Goal: Task Accomplishment & Management: Complete application form

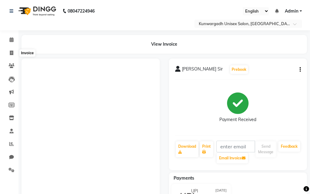
click at [11, 54] on icon at bounding box center [11, 53] width 3 height 5
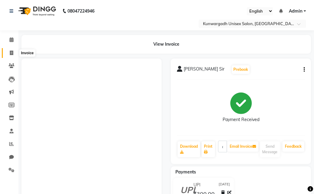
select select "service"
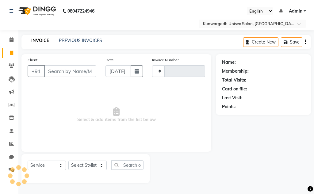
type input "4397"
select select "7931"
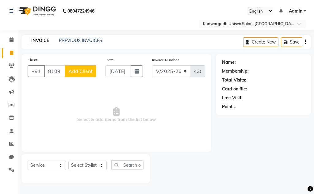
type input "81099290"
click at [86, 71] on span "Add Client" at bounding box center [80, 71] width 24 height 6
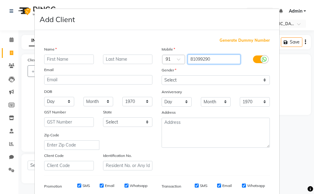
click at [219, 58] on input "81099290" at bounding box center [214, 60] width 53 height 10
type input "8109929099"
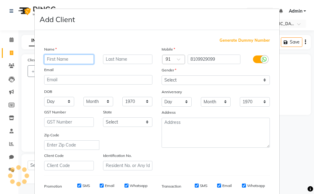
click at [63, 58] on input "text" at bounding box center [69, 60] width 50 height 10
type input "[PERSON_NAME] Sir"
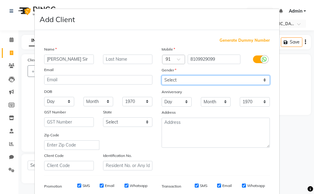
click at [177, 81] on select "Select [DEMOGRAPHIC_DATA] [DEMOGRAPHIC_DATA] Other Prefer Not To Say" at bounding box center [216, 80] width 108 height 10
select select "[DEMOGRAPHIC_DATA]"
click at [162, 75] on select "Select [DEMOGRAPHIC_DATA] [DEMOGRAPHIC_DATA] Other Prefer Not To Say" at bounding box center [216, 80] width 108 height 10
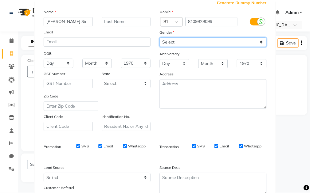
scroll to position [89, 0]
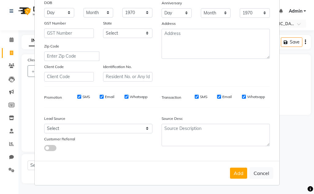
click at [230, 169] on button "Add" at bounding box center [238, 173] width 17 height 11
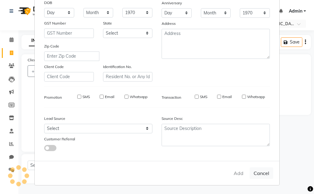
type input "8109929099"
select select
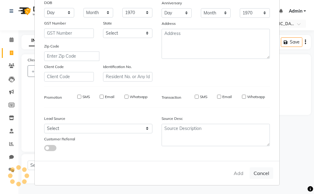
select select
checkbox input "false"
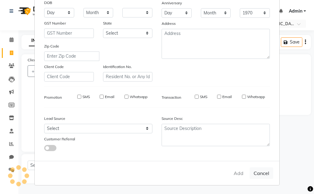
checkbox input "false"
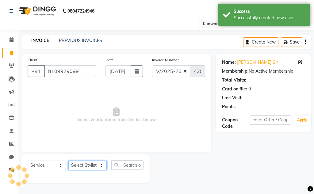
drag, startPoint x: 85, startPoint y: 168, endPoint x: 86, endPoint y: 163, distance: 5.1
click at [85, 168] on select "Select Stylist Aarti [PERSON_NAME] Sir Chiku [PERSON_NAME] [PERSON_NAME] [PERSO…" at bounding box center [87, 166] width 38 height 10
select select "82467"
click at [68, 161] on select "Select Stylist Aarti [PERSON_NAME] Sir Chiku [PERSON_NAME] [PERSON_NAME] [PERSO…" at bounding box center [87, 166] width 38 height 10
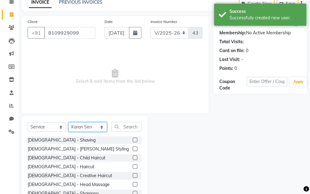
scroll to position [60, 0]
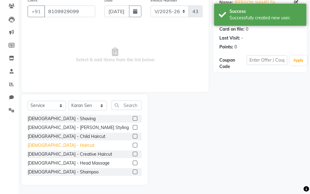
click at [48, 146] on div "[DEMOGRAPHIC_DATA] - Haircut" at bounding box center [61, 145] width 67 height 6
checkbox input "false"
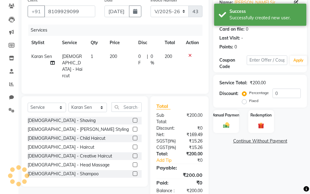
click at [50, 132] on div "[DEMOGRAPHIC_DATA] - Shaving [DEMOGRAPHIC_DATA] - [PERSON_NAME] Styling [DEMOGR…" at bounding box center [85, 147] width 114 height 61
click at [50, 131] on div "[DEMOGRAPHIC_DATA] - [PERSON_NAME] Styling" at bounding box center [85, 130] width 114 height 8
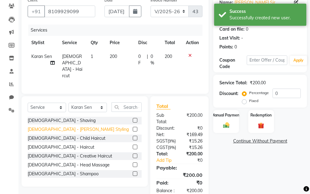
click at [54, 129] on div "[DEMOGRAPHIC_DATA] - [PERSON_NAME] Styling" at bounding box center [78, 129] width 101 height 6
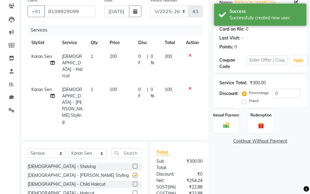
checkbox input "false"
click at [224, 119] on div "Manual Payment" at bounding box center [226, 122] width 27 height 24
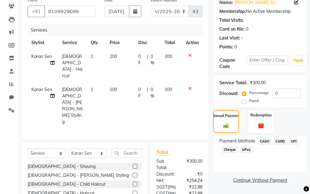
click at [261, 140] on span "CASH" at bounding box center [263, 141] width 13 height 7
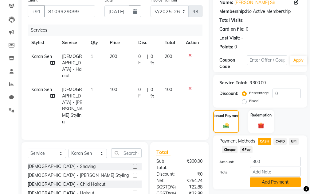
click at [270, 181] on button "Add Payment" at bounding box center [274, 183] width 51 height 10
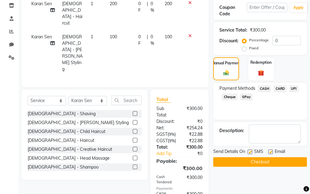
scroll to position [145, 0]
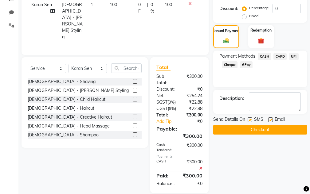
click at [263, 133] on button "Checkout" at bounding box center [260, 130] width 94 height 10
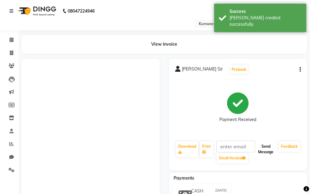
click at [270, 151] on button "Send Message" at bounding box center [265, 149] width 20 height 16
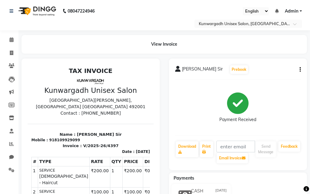
click at [13, 45] on li "Calendar" at bounding box center [9, 39] width 18 height 13
drag, startPoint x: 8, startPoint y: 64, endPoint x: 8, endPoint y: 60, distance: 4.3
click at [8, 63] on span at bounding box center [11, 66] width 11 height 7
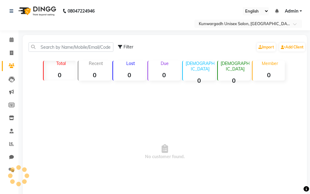
click at [8, 58] on li "Invoice" at bounding box center [9, 53] width 18 height 13
click at [9, 54] on span at bounding box center [11, 53] width 11 height 7
select select "service"
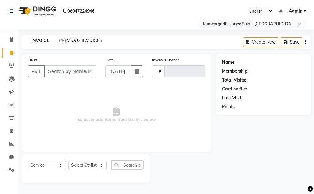
type input "4398"
select select "7931"
click at [78, 41] on link "PREVIOUS INVOICES" at bounding box center [80, 41] width 43 height 6
